Goal: Task Accomplishment & Management: Use online tool/utility

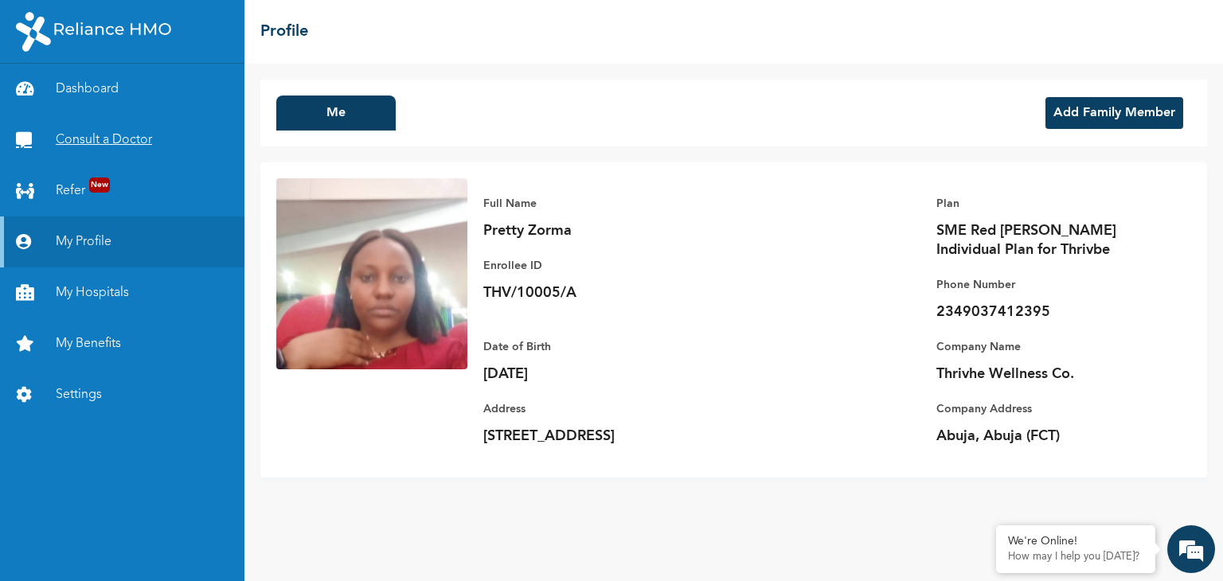
click at [131, 135] on link "Consult a Doctor" at bounding box center [122, 140] width 245 height 51
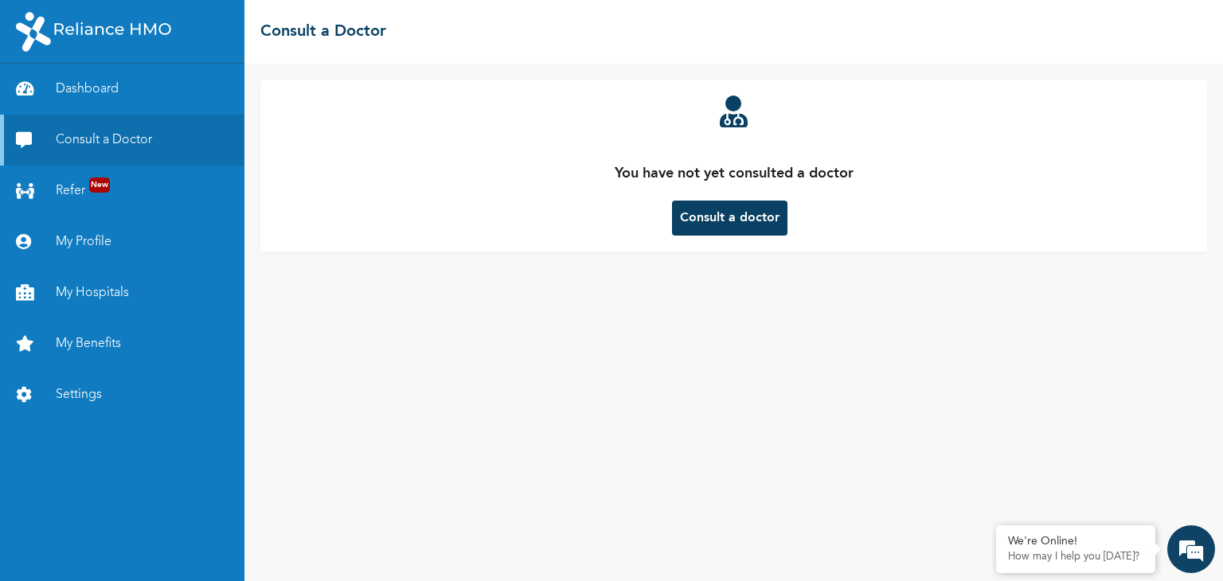
click at [730, 229] on button "Consult a doctor" at bounding box center [729, 218] width 115 height 35
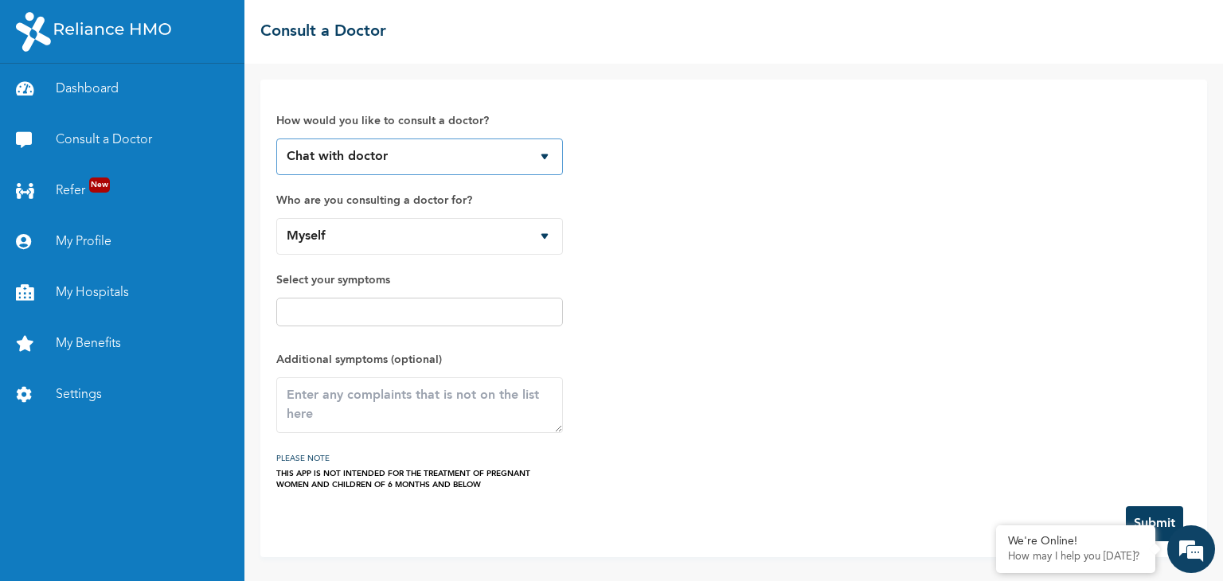
click at [546, 157] on select "Chat with doctor Phone Call" at bounding box center [419, 157] width 287 height 37
click at [638, 166] on div "How would you like to consult a doctor? Chat with doctor Phone Call Who are you…" at bounding box center [733, 293] width 915 height 395
click at [542, 230] on select "Myself" at bounding box center [419, 236] width 287 height 37
click at [666, 241] on div "How would you like to consult a doctor? Chat with doctor Phone Call Who are you…" at bounding box center [733, 293] width 915 height 395
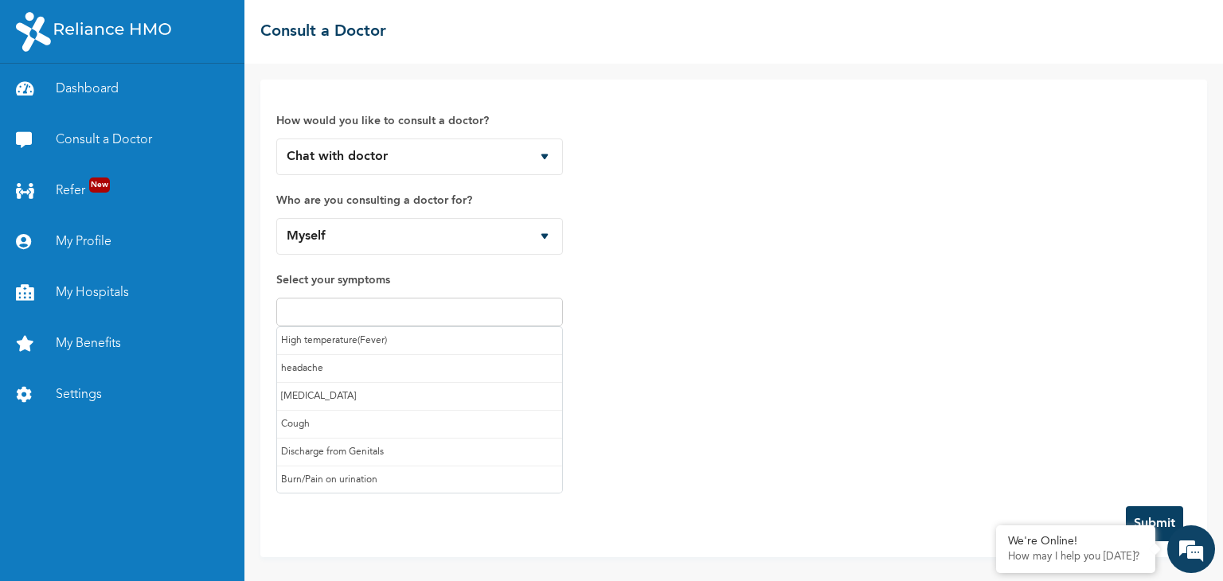
click at [376, 313] on input "text" at bounding box center [419, 312] width 277 height 19
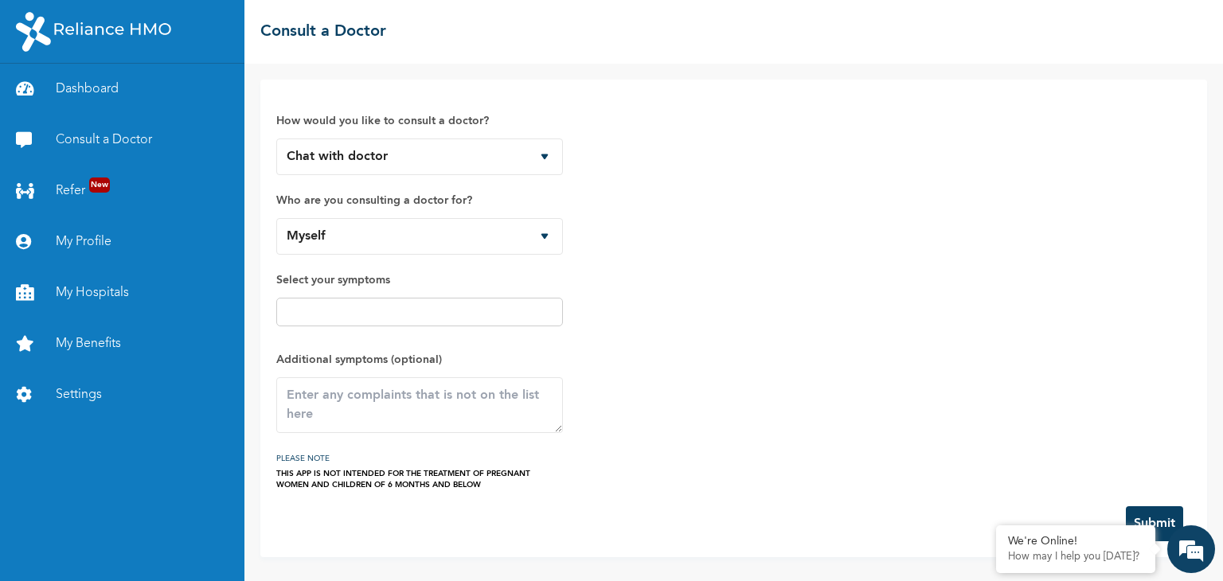
click at [644, 323] on div "How would you like to consult a doctor? Chat with doctor Phone Call Who are you…" at bounding box center [733, 293] width 915 height 395
